Goal: Task Accomplishment & Management: Manage account settings

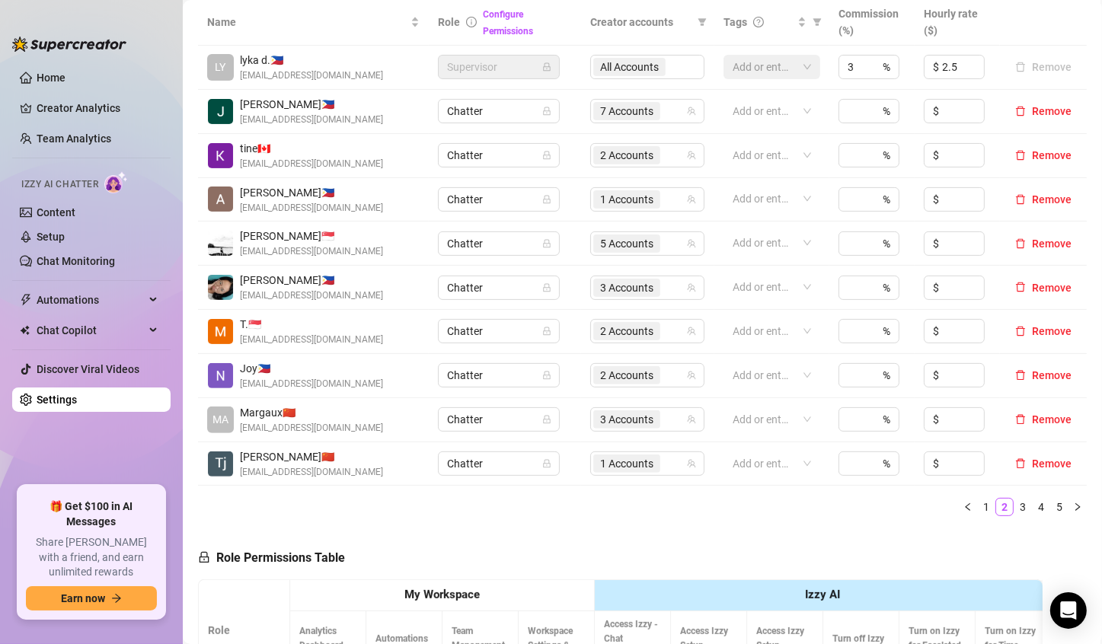
scroll to position [381, 0]
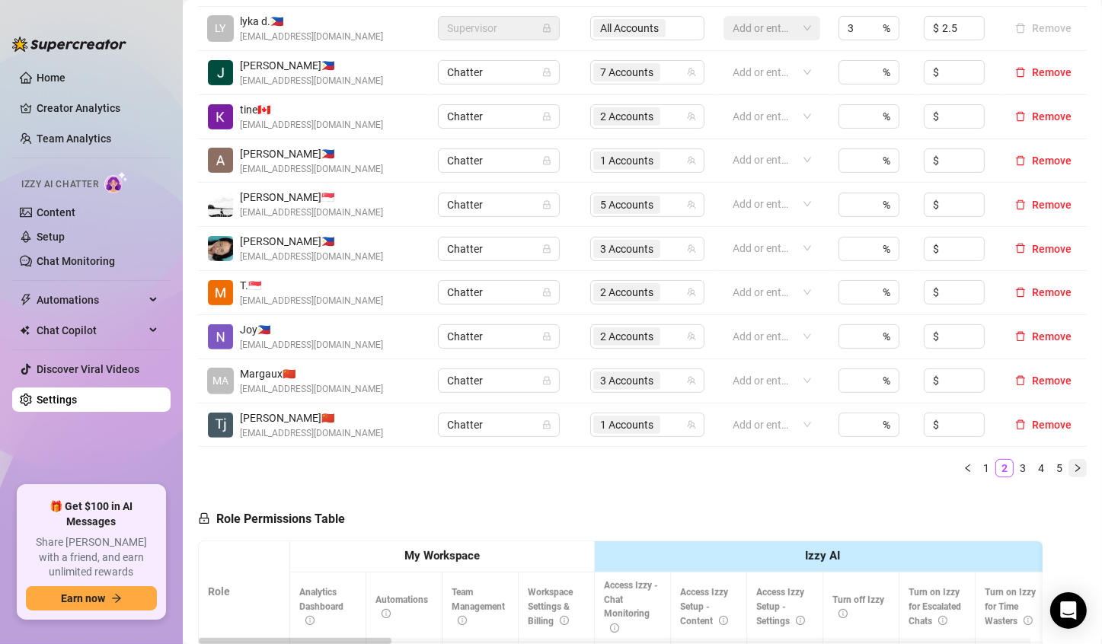
click at [1073, 469] on icon "right" at bounding box center [1077, 468] width 9 height 9
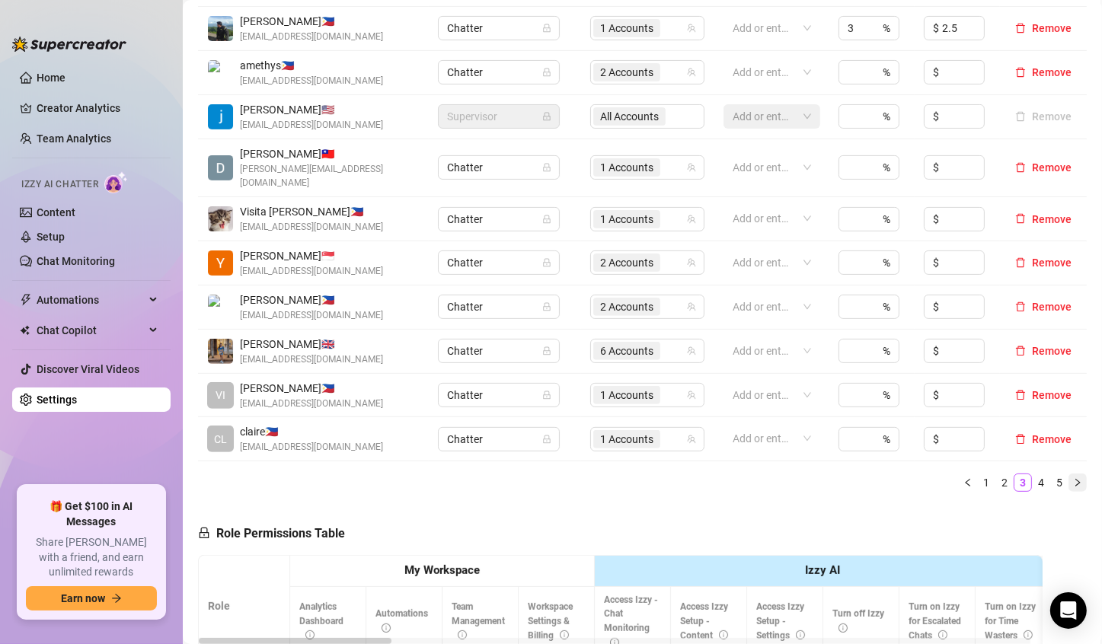
click at [1073, 478] on icon "right" at bounding box center [1077, 482] width 9 height 9
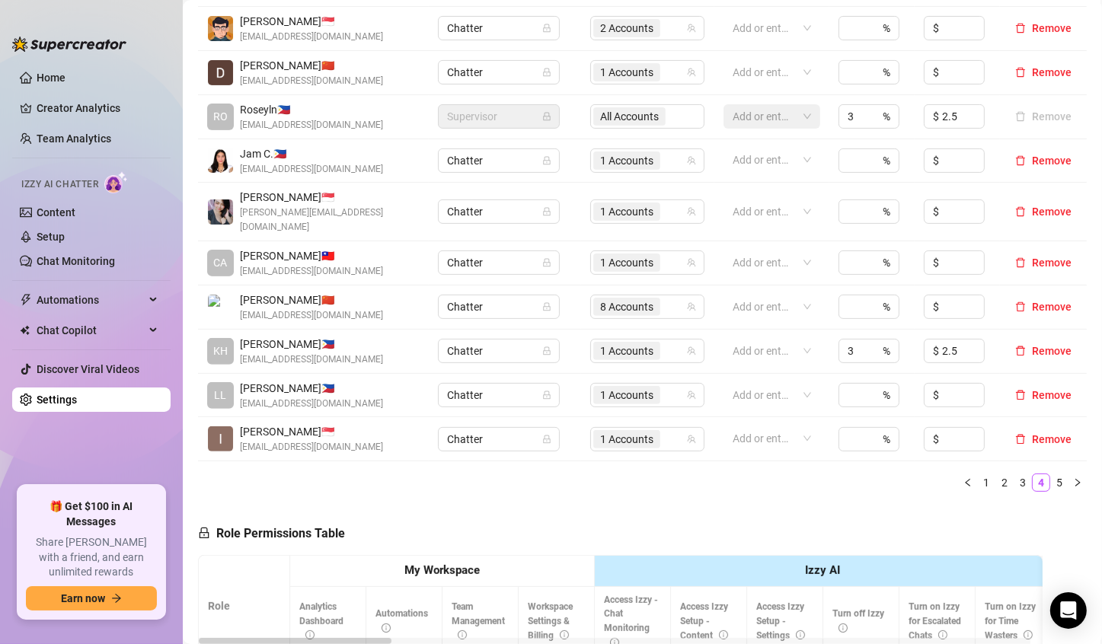
click at [1073, 478] on icon "right" at bounding box center [1077, 482] width 9 height 9
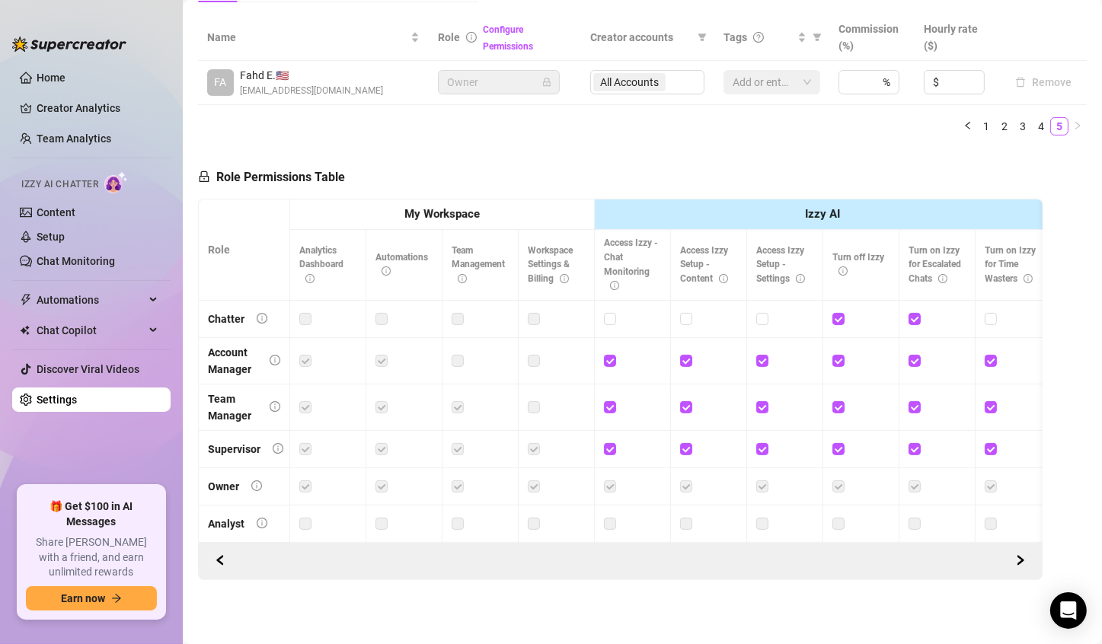
scroll to position [260, 0]
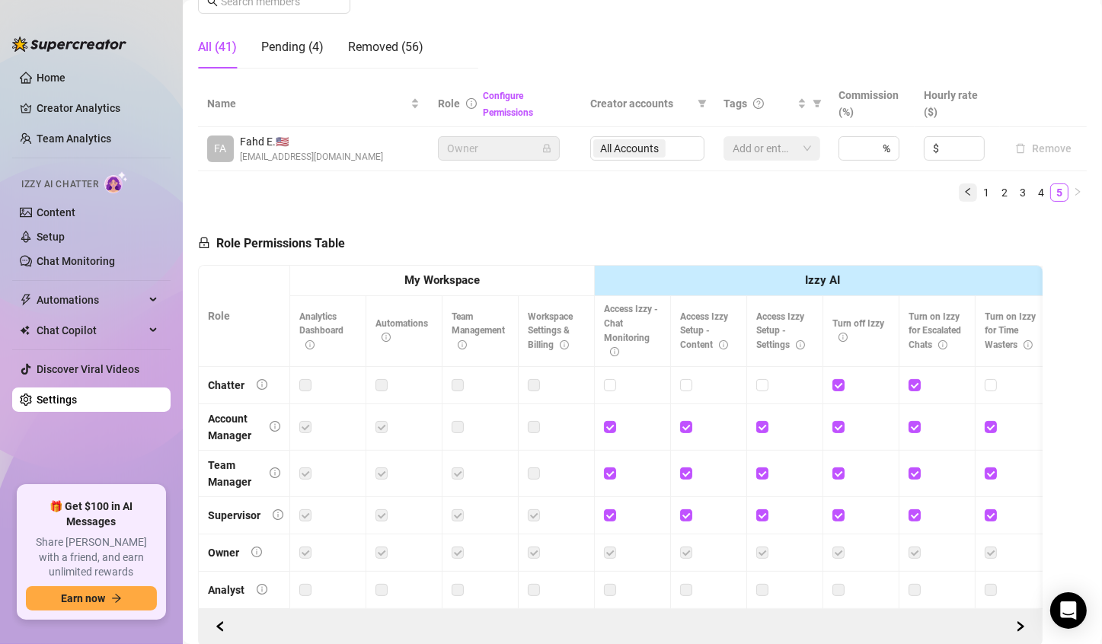
click at [964, 192] on icon "left" at bounding box center [968, 191] width 9 height 9
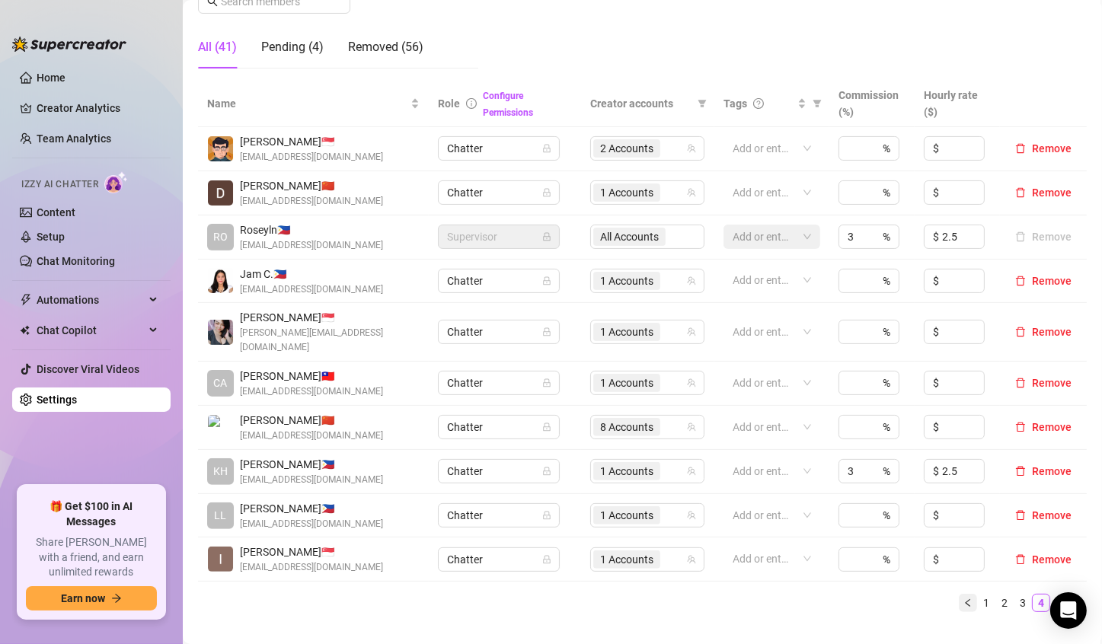
click at [959, 594] on button "button" at bounding box center [968, 603] width 18 height 18
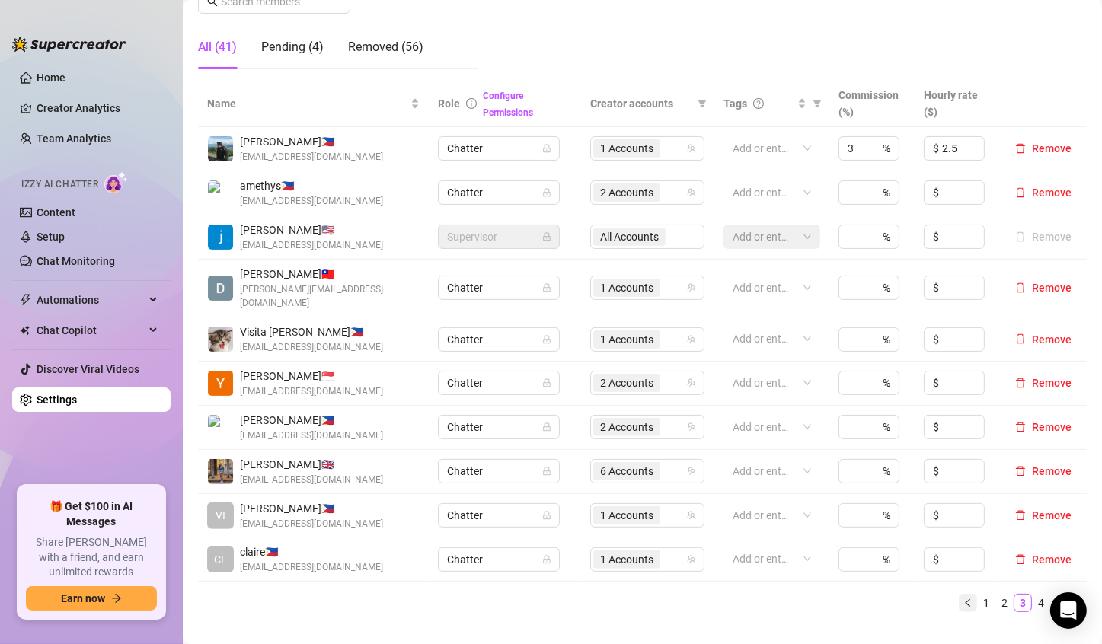
click at [959, 594] on button "button" at bounding box center [968, 603] width 18 height 18
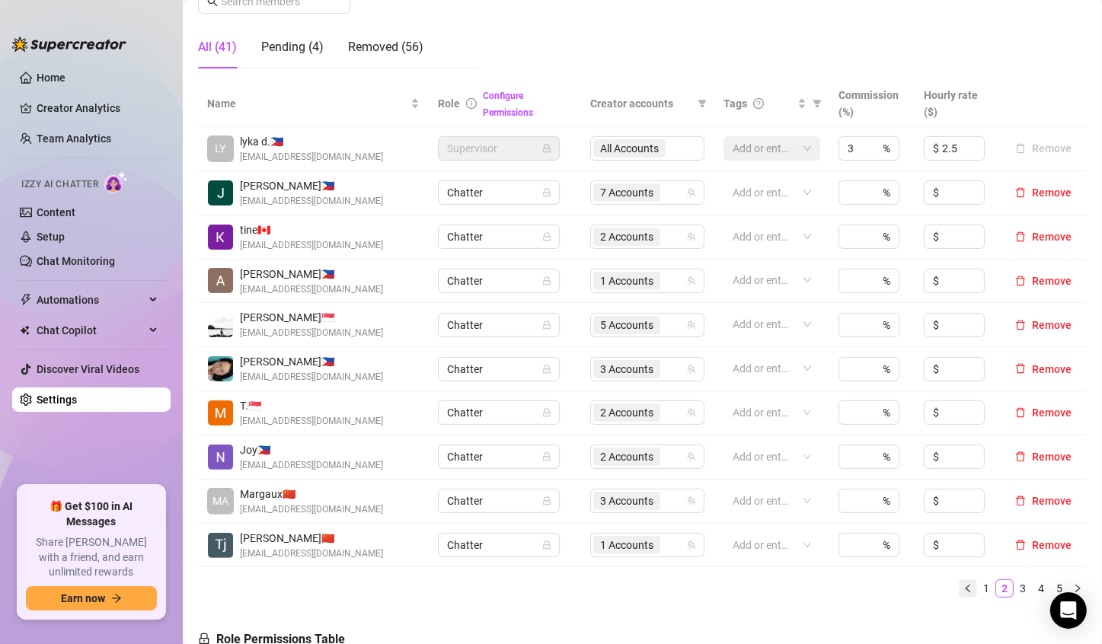
click at [959, 592] on button "button" at bounding box center [968, 589] width 18 height 18
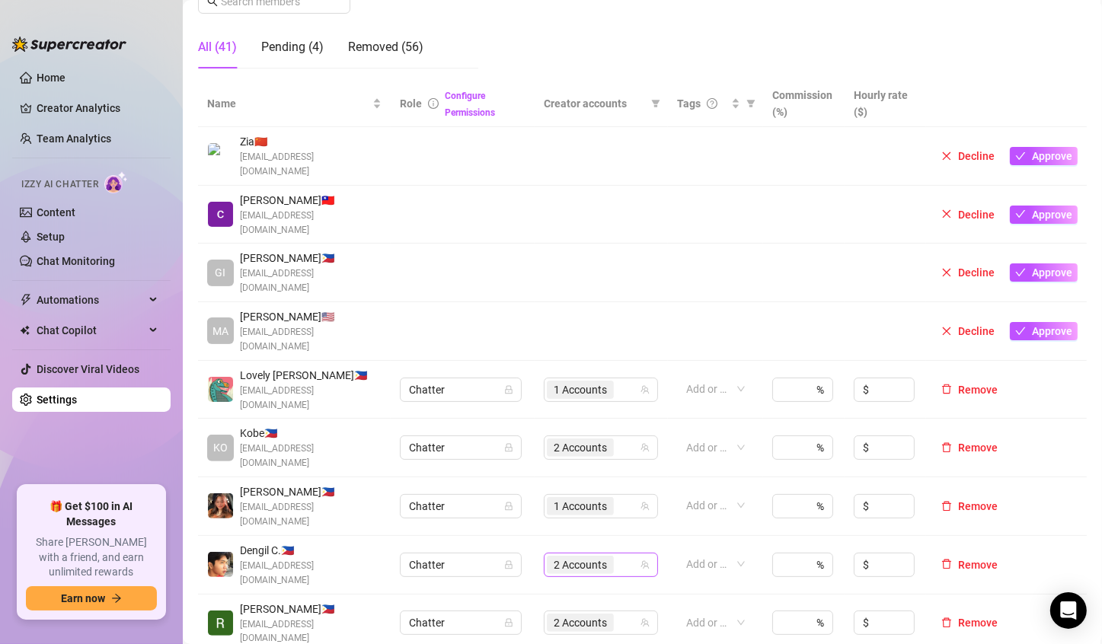
click at [600, 557] on span "2 Accounts" at bounding box center [580, 565] width 53 height 17
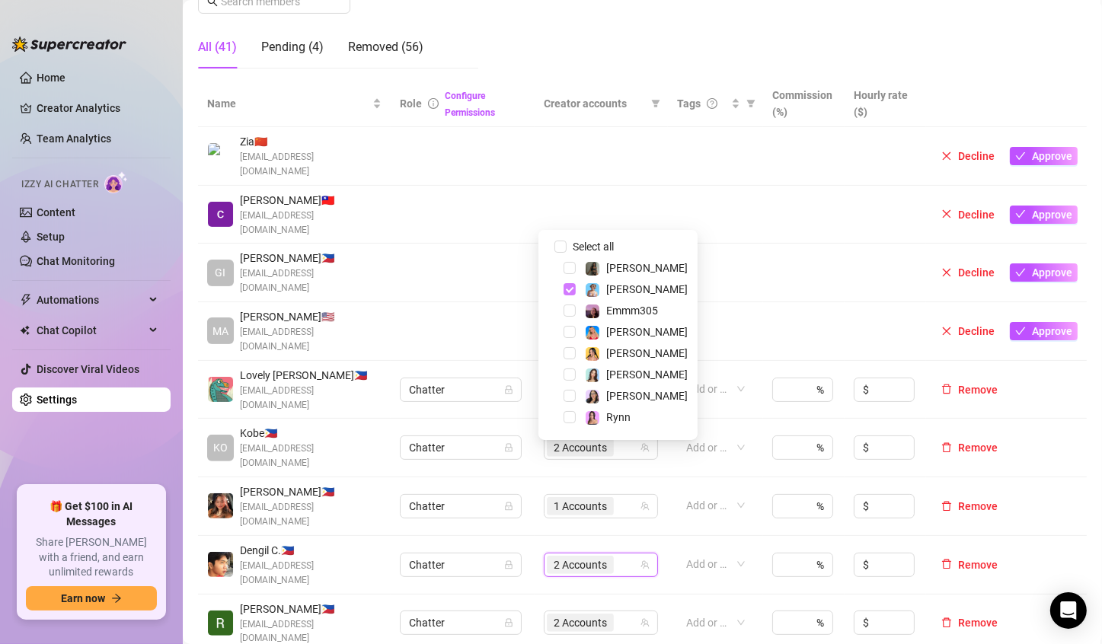
click at [569, 289] on span "Select tree node" at bounding box center [570, 289] width 12 height 12
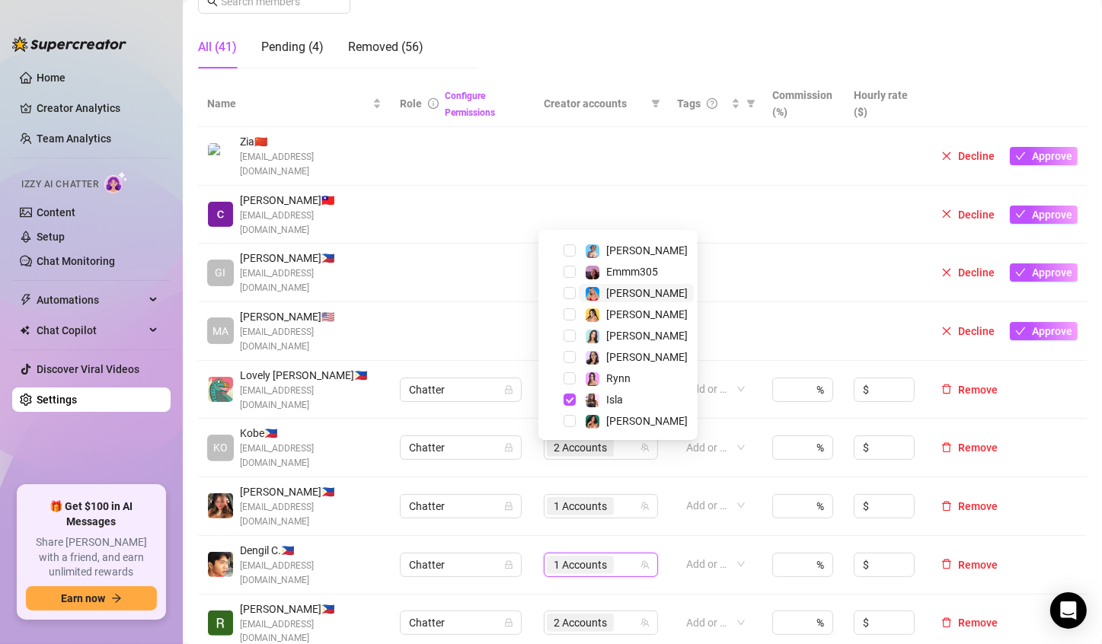
scroll to position [40, 0]
click at [625, 615] on div "Name Role Configure Permissions Creator accounts Tags Commission (%) Hourly rat…" at bounding box center [642, 425] width 889 height 688
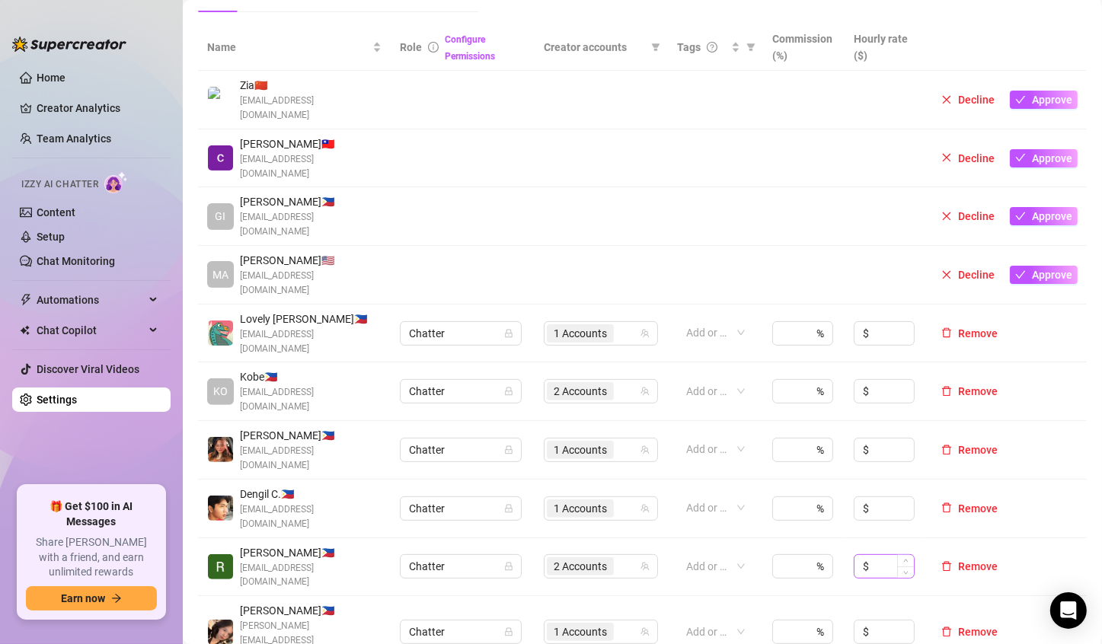
scroll to position [413, 0]
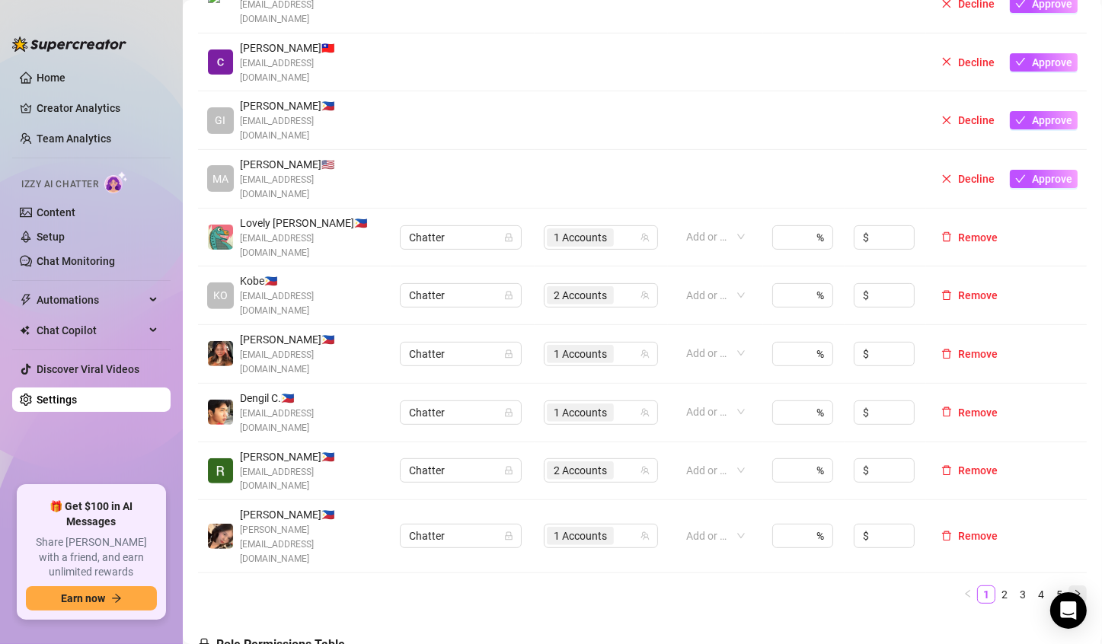
click at [1073, 590] on icon "right" at bounding box center [1077, 594] width 9 height 9
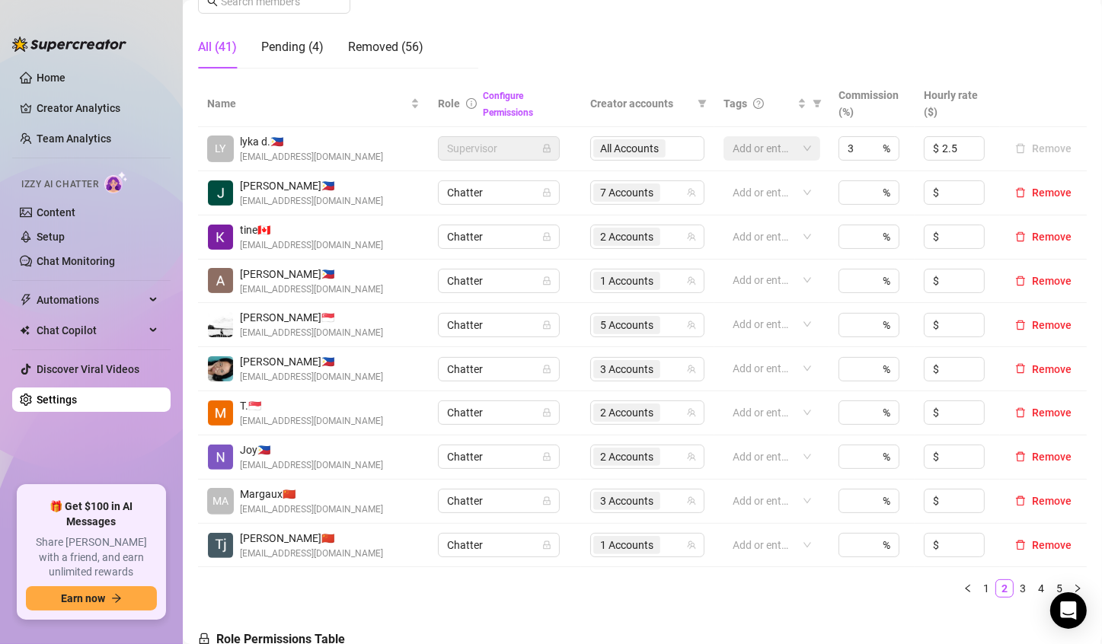
scroll to position [337, 0]
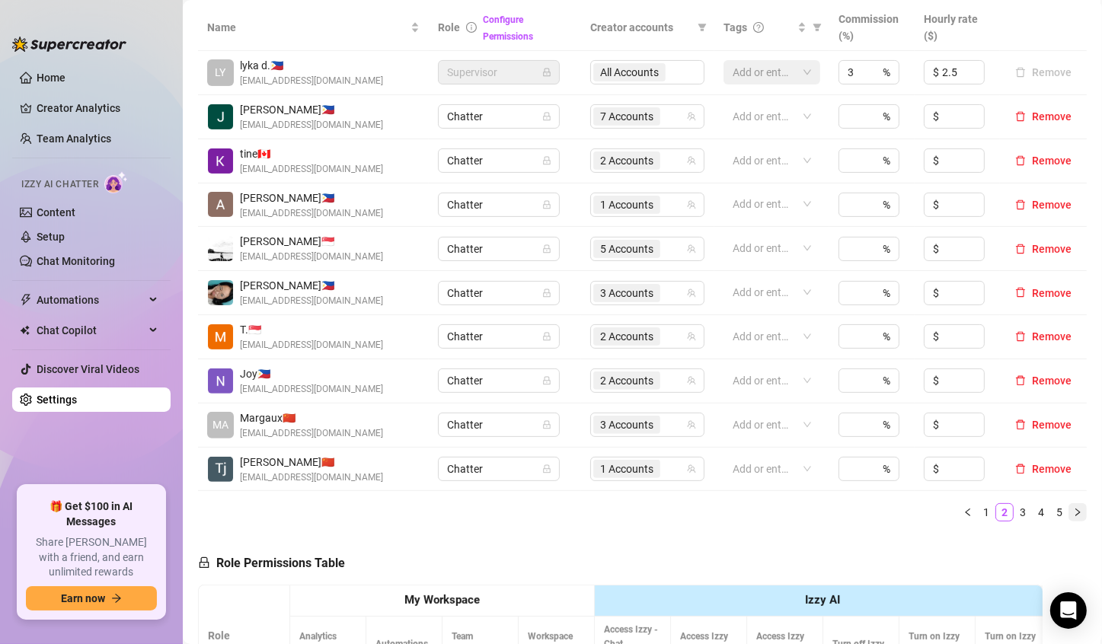
click at [1073, 510] on icon "right" at bounding box center [1077, 512] width 9 height 9
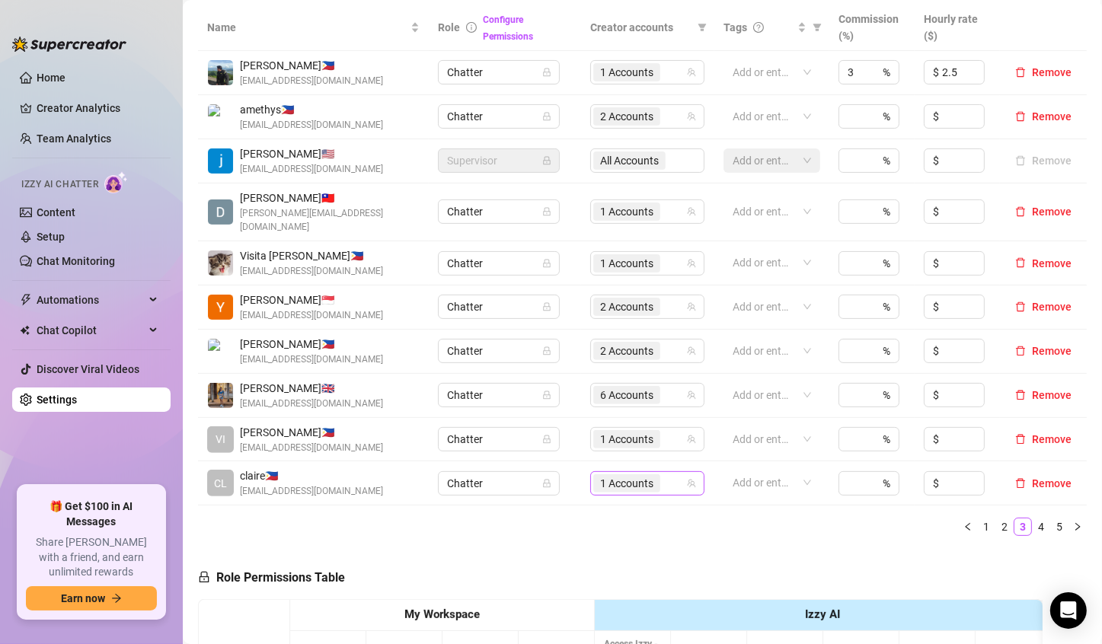
click at [624, 475] on span "1 Accounts" at bounding box center [626, 483] width 53 height 17
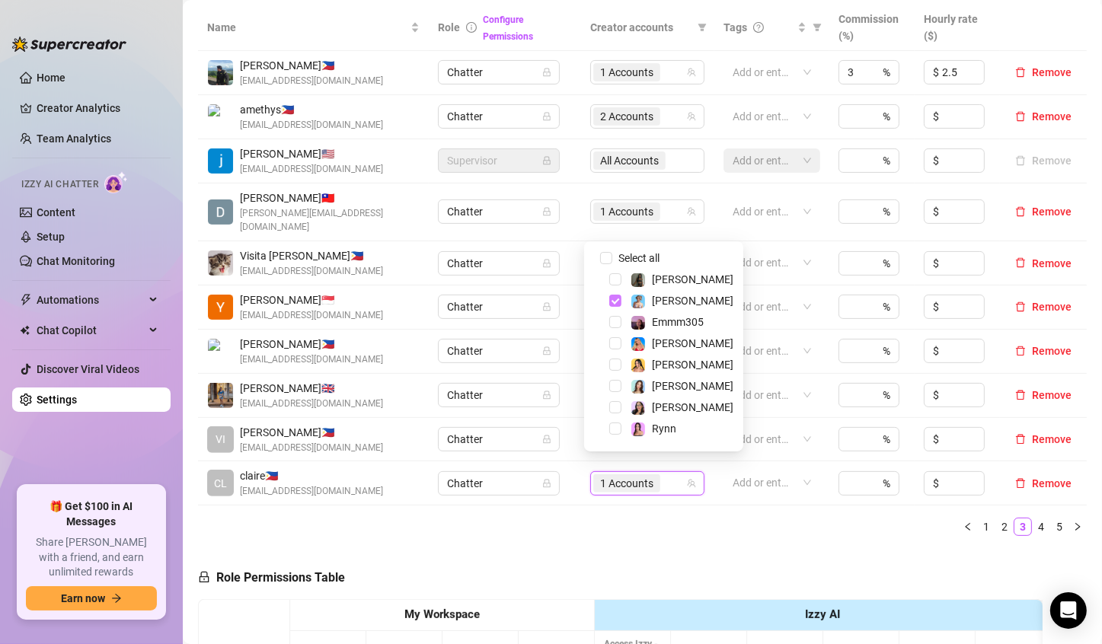
click at [615, 298] on span "Select tree node" at bounding box center [615, 301] width 12 height 12
click at [613, 430] on span "Select tree node" at bounding box center [615, 429] width 12 height 12
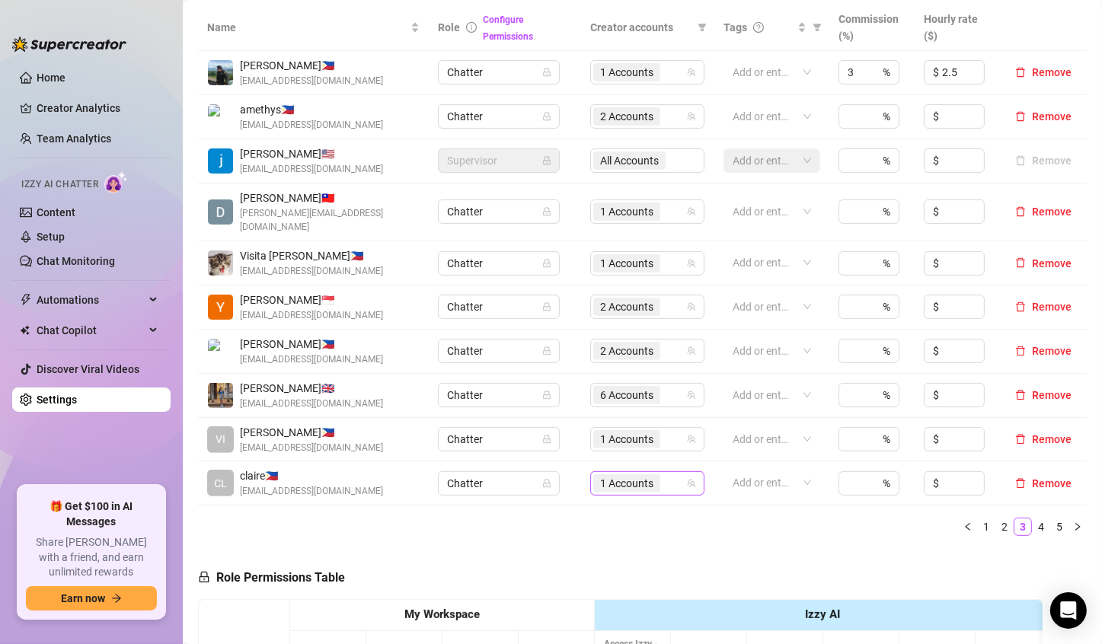
click at [610, 475] on span "1 Accounts" at bounding box center [626, 483] width 53 height 17
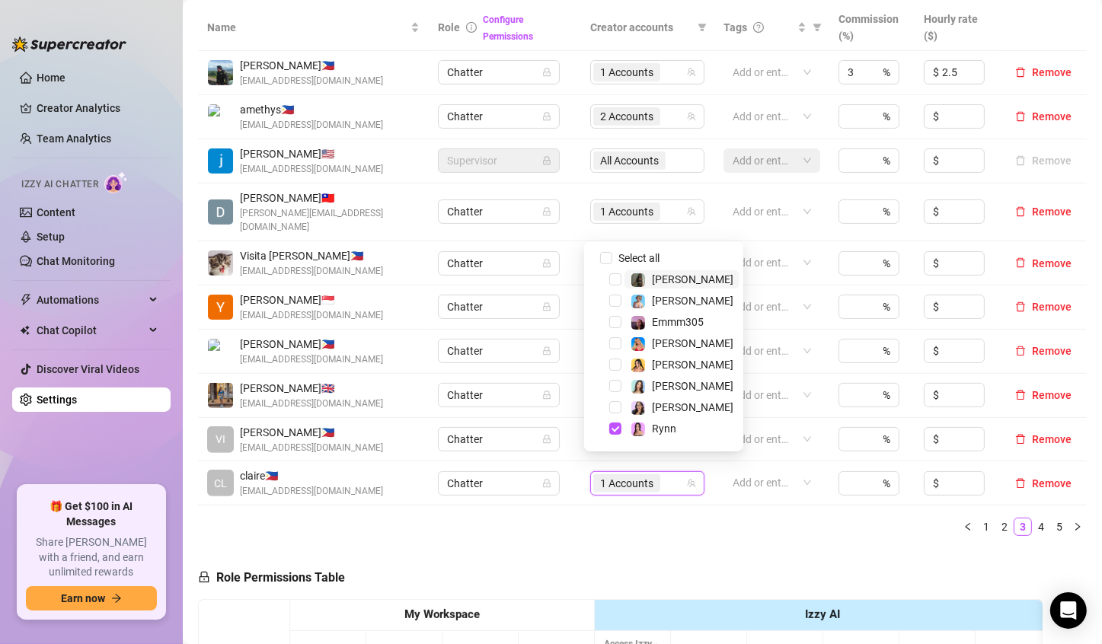
click at [715, 521] on div "Name Role Configure Permissions Creator accounts Tags Commission (%) Hourly rat…" at bounding box center [642, 277] width 889 height 544
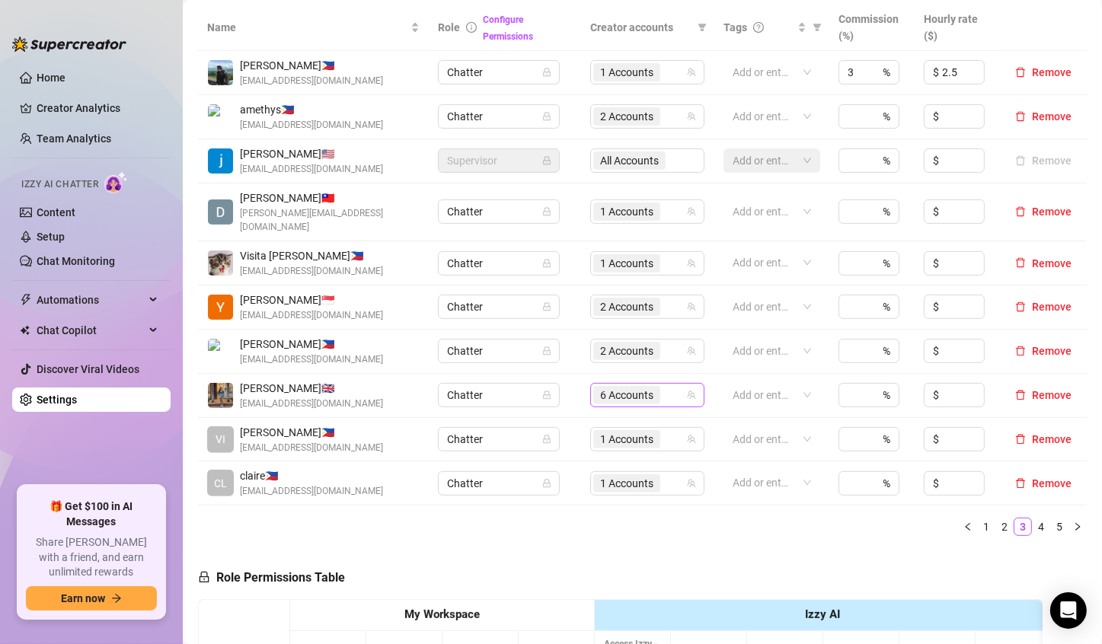
click at [616, 387] on span "6 Accounts" at bounding box center [626, 395] width 53 height 17
